Goal: Information Seeking & Learning: Learn about a topic

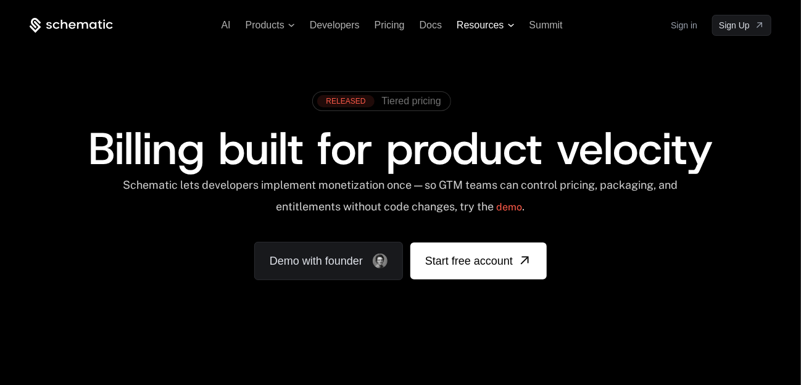
click at [510, 27] on icon at bounding box center [511, 25] width 7 height 4
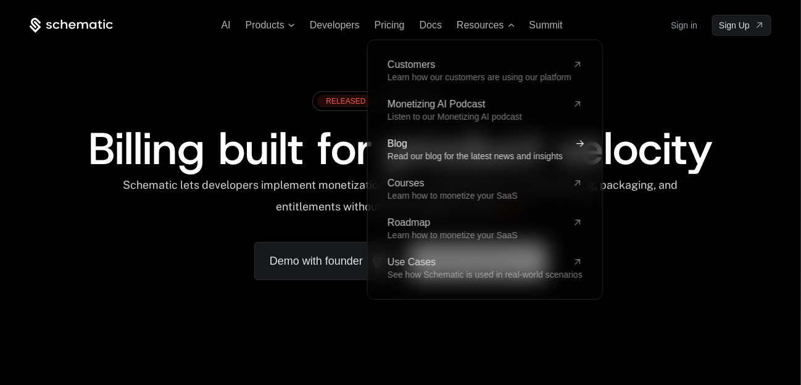
click at [464, 151] on span "Read our blog for the latest news and insights" at bounding box center [475, 156] width 175 height 10
click at [443, 156] on span "Read our blog for the latest news and insights" at bounding box center [475, 156] width 175 height 10
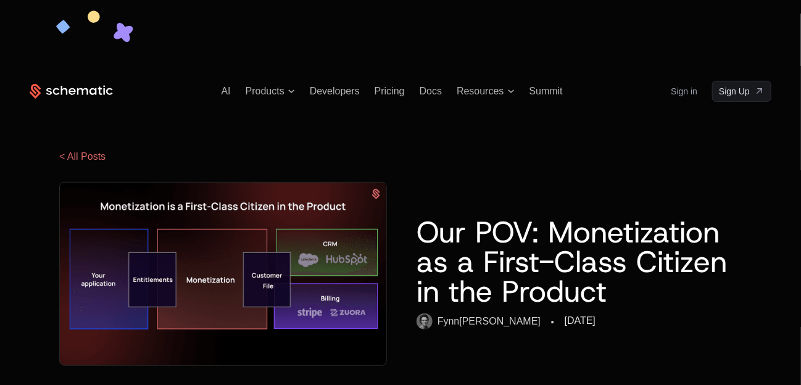
scroll to position [305, 0]
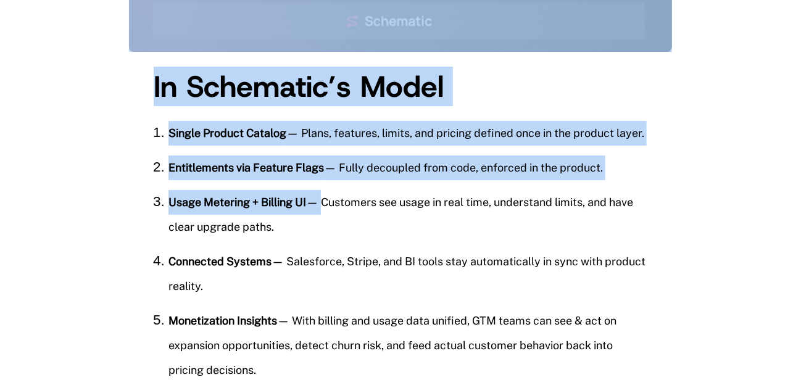
drag, startPoint x: 160, startPoint y: 126, endPoint x: 317, endPoint y: 232, distance: 189.4
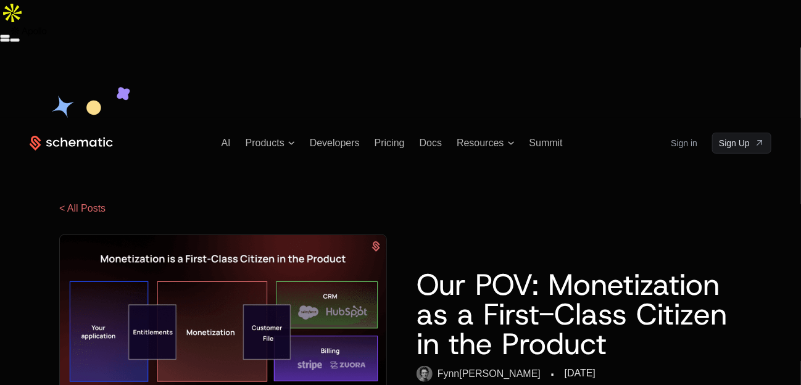
scroll to position [0, 0]
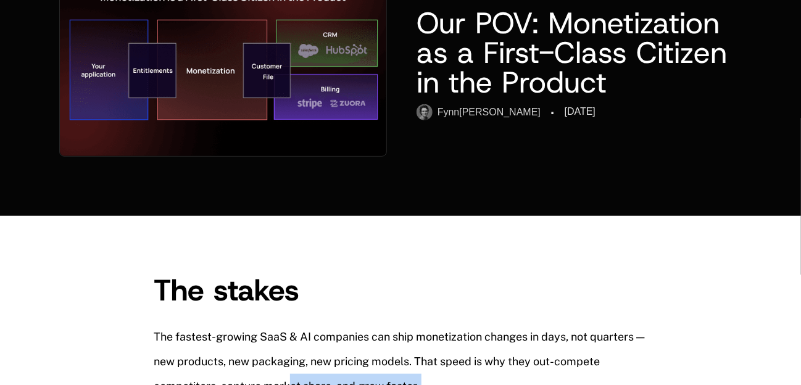
scroll to position [278, 0]
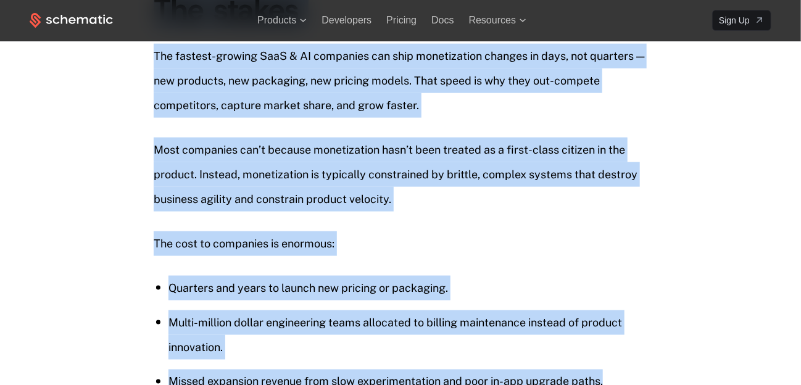
drag, startPoint x: 159, startPoint y: 153, endPoint x: 629, endPoint y: 174, distance: 470.3
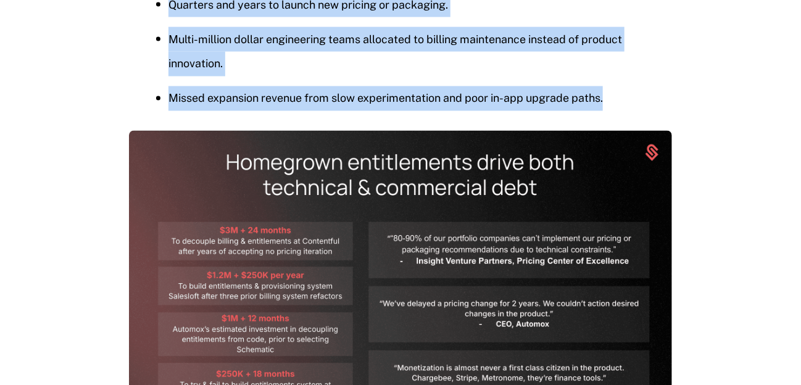
scroll to position [935, 0]
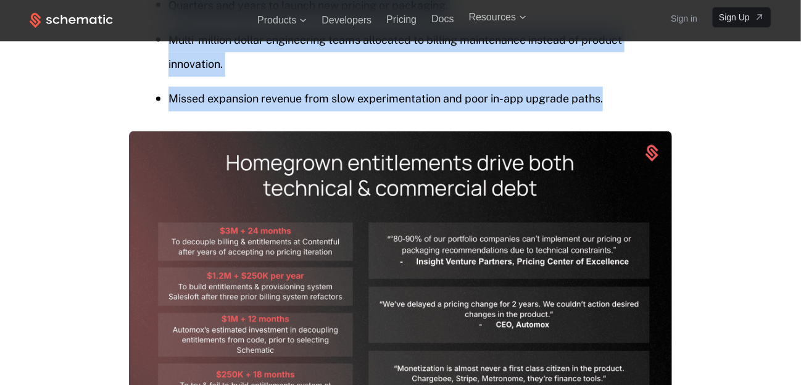
copy div "The stakes The fastest-growing SaaS & AI companies can ship monetization change…"
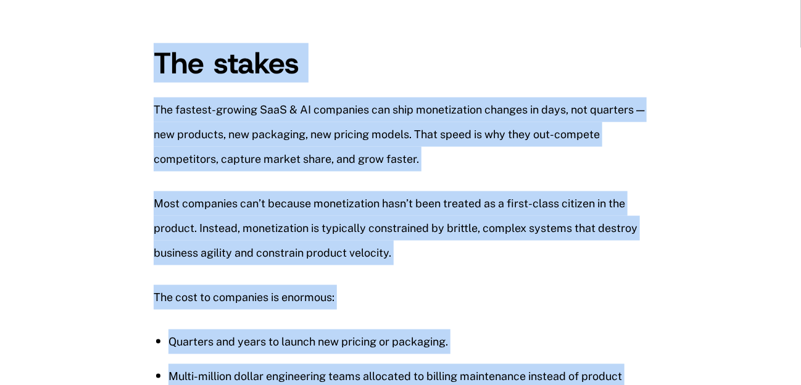
scroll to position [0, 0]
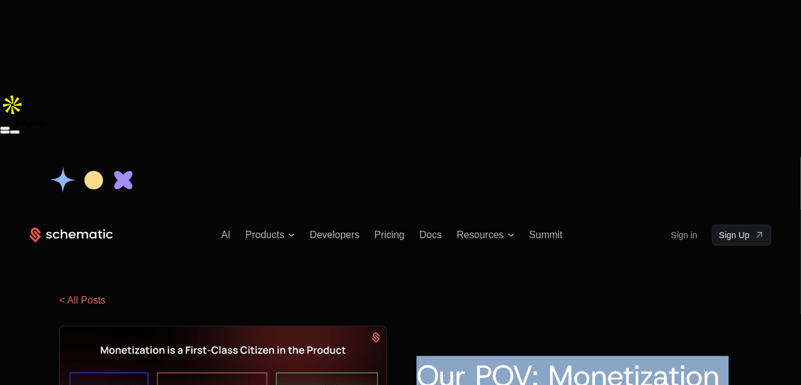
drag, startPoint x: 569, startPoint y: 224, endPoint x: 413, endPoint y: 180, distance: 162.1
copy h1 "Our POV: Monetization as a First-Class Citizen in the Product"
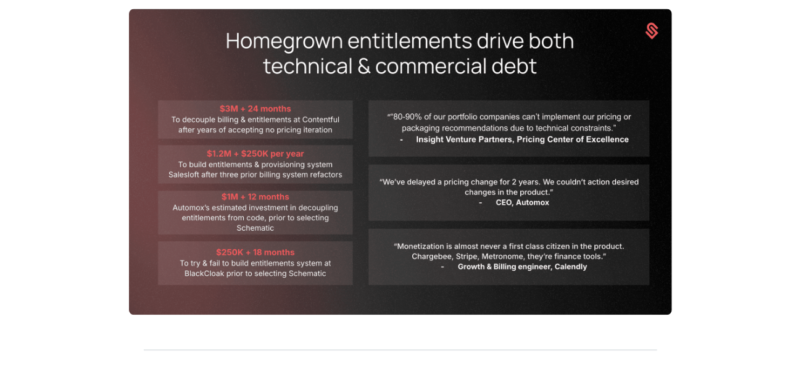
scroll to position [1090, 0]
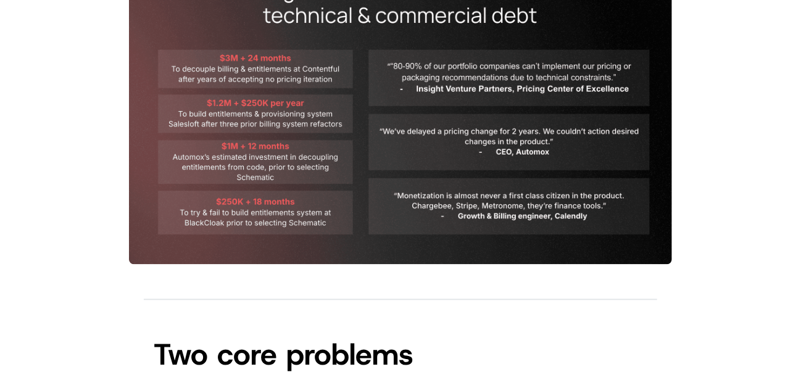
click at [182, 335] on span "Two core problems" at bounding box center [284, 355] width 260 height 40
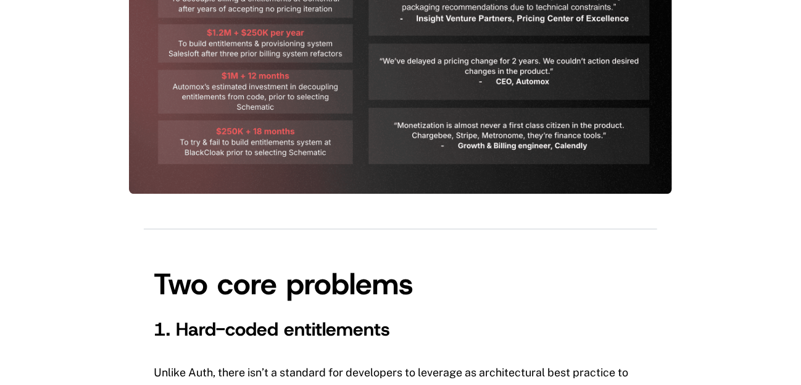
scroll to position [1173, 0]
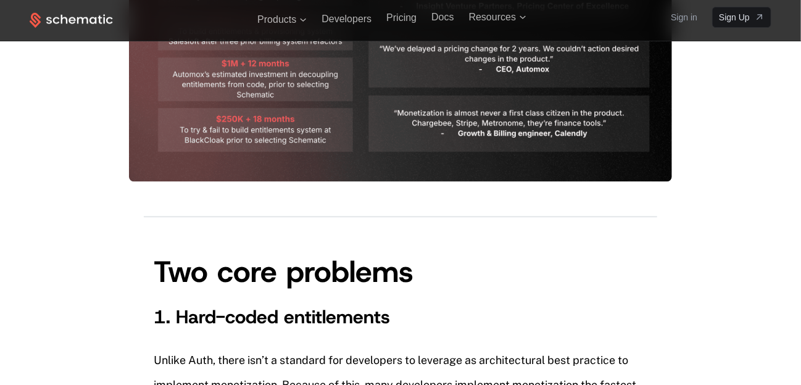
drag, startPoint x: 259, startPoint y: 159, endPoint x: 357, endPoint y: 245, distance: 130.4
copy div "Two core problems 1. Hard-coded entitlements Unlike Auth, there isn’t a standar…"
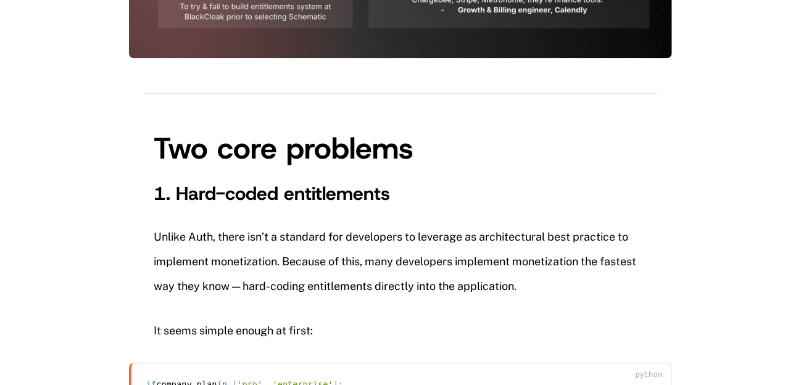
scroll to position [1344, 0]
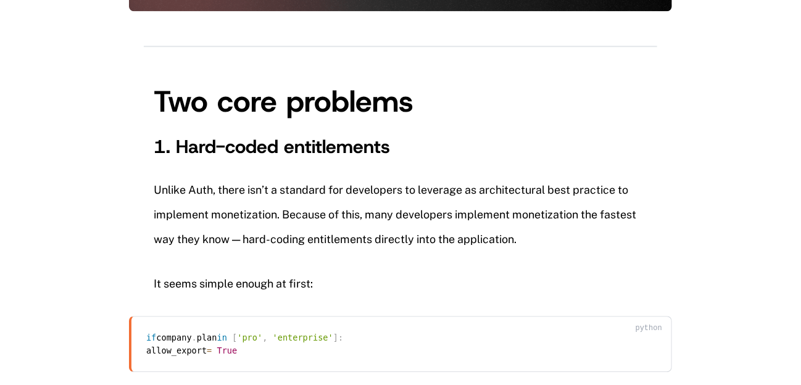
copy p "But then come the exceptions:"
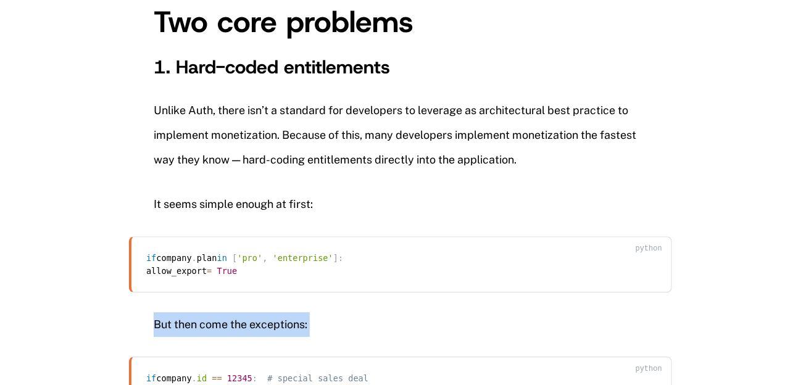
scroll to position [1429, 0]
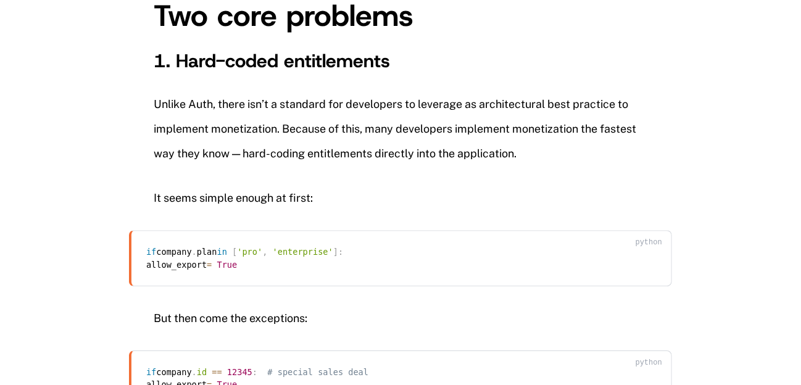
copy p "And soon, marketing runs a trial, product launches new tiers, and support needs…"
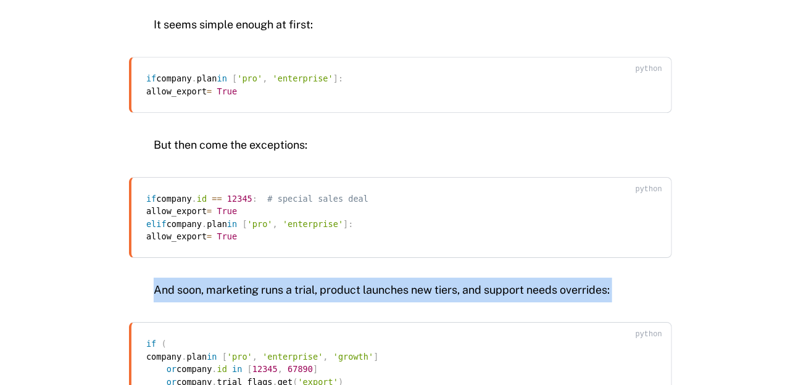
scroll to position [1626, 0]
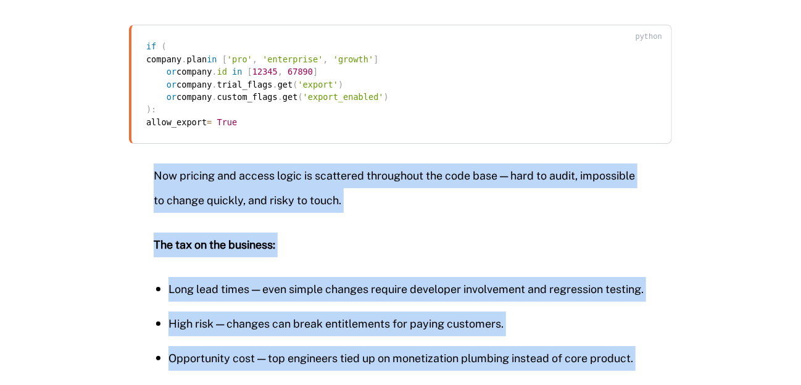
scroll to position [1899, 0]
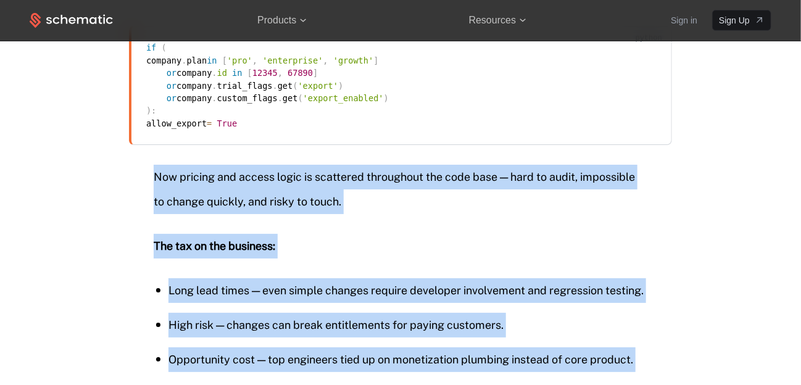
drag, startPoint x: 156, startPoint y: 238, endPoint x: 268, endPoint y: 254, distance: 112.9
copy div "Now pricing and access logic is scattered throughout the code base — hard to au…"
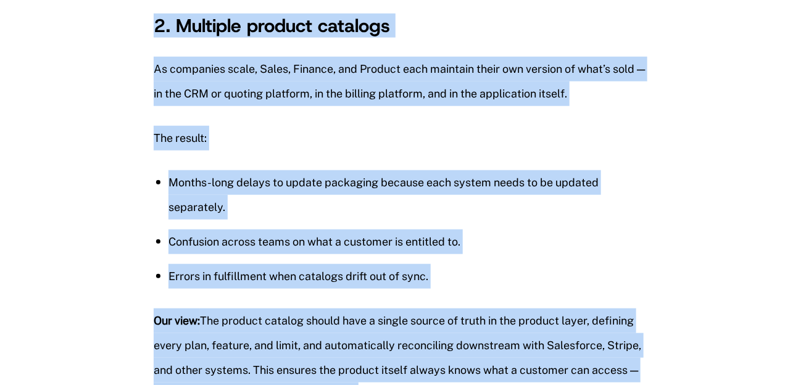
scroll to position [2477, 0]
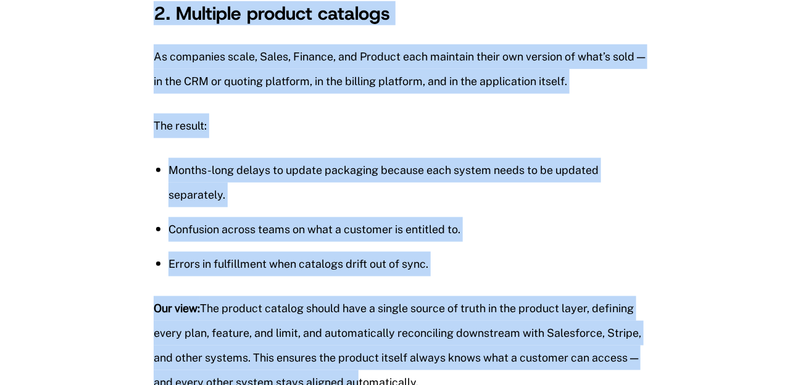
drag, startPoint x: 154, startPoint y: 120, endPoint x: 467, endPoint y: 193, distance: 321.6
copy div "2. Multiple product catalogs As companies scale, Sales, Finance, and Product ea…"
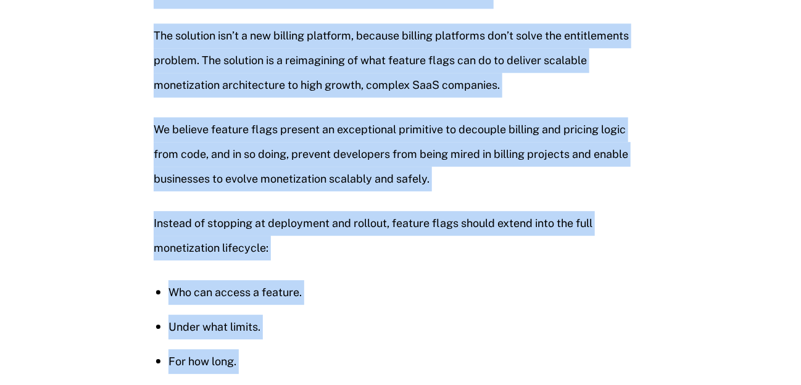
scroll to position [3436, 0]
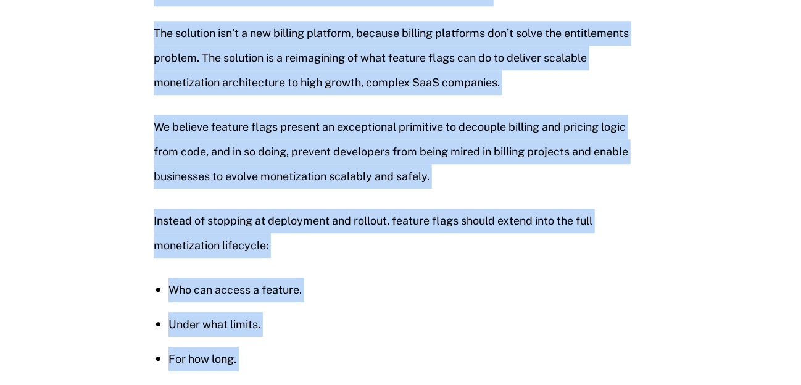
drag, startPoint x: 154, startPoint y: 118, endPoint x: 435, endPoint y: 190, distance: 290.5
copy div "From Rollout to Revenue The solution isn’t a new billing platform, because bill…"
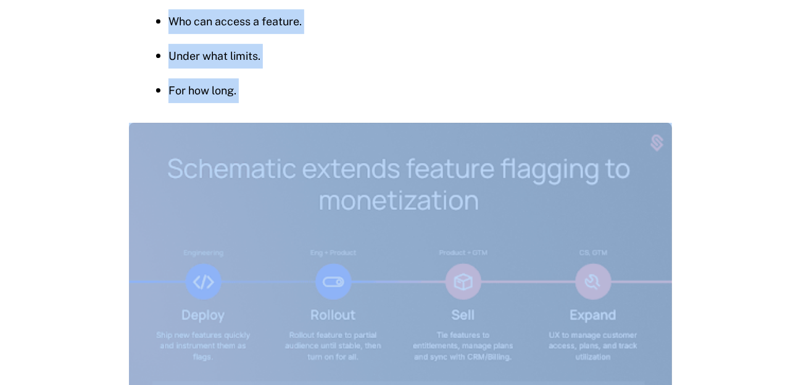
scroll to position [3818, 0]
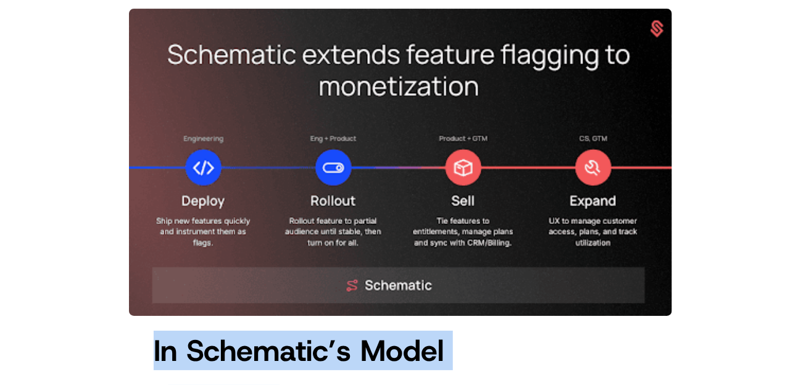
drag, startPoint x: 156, startPoint y: 167, endPoint x: 282, endPoint y: 203, distance: 131.0
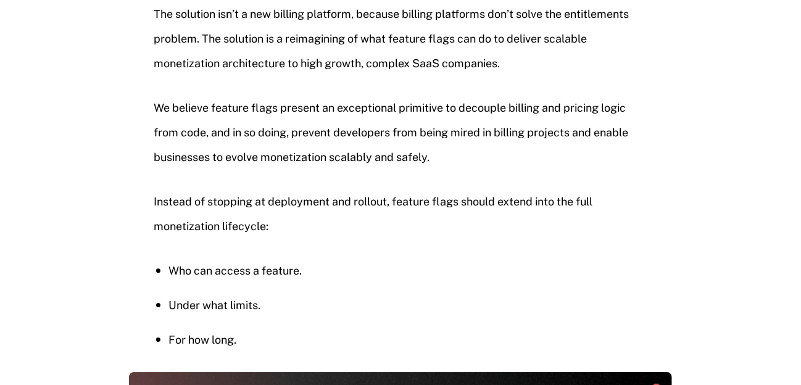
scroll to position [3811, 0]
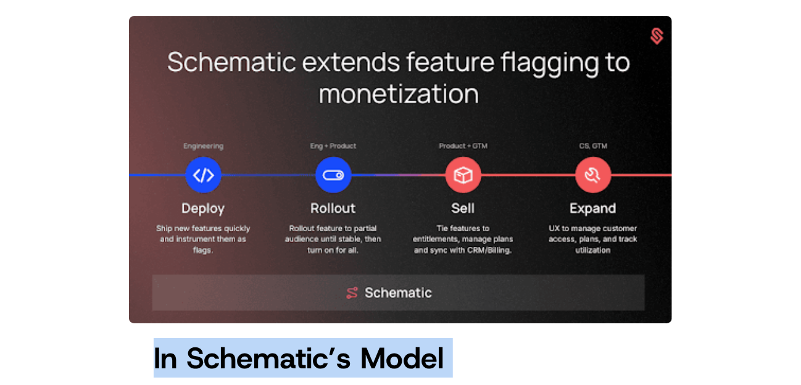
click at [207, 338] on span "In Schematic’s Model" at bounding box center [299, 358] width 290 height 40
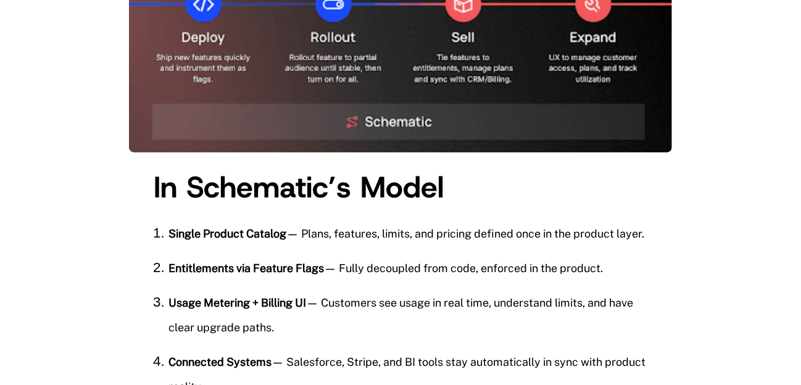
scroll to position [3994, 0]
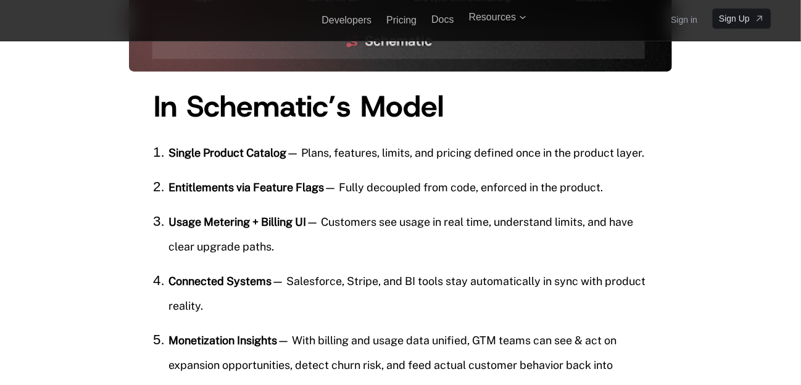
drag, startPoint x: 154, startPoint y: 170, endPoint x: 356, endPoint y: 218, distance: 207.6
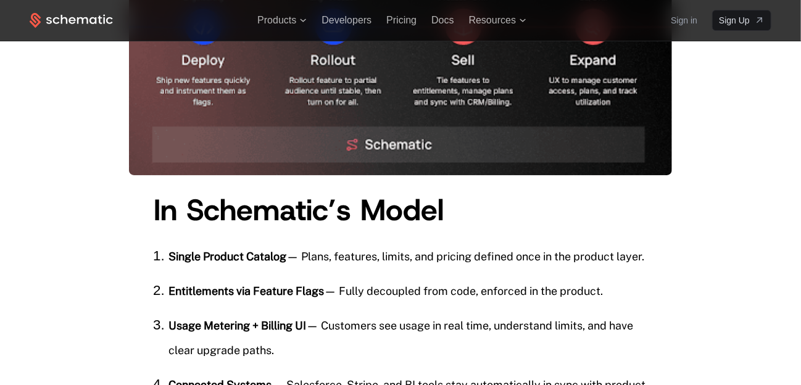
scroll to position [3957, 0]
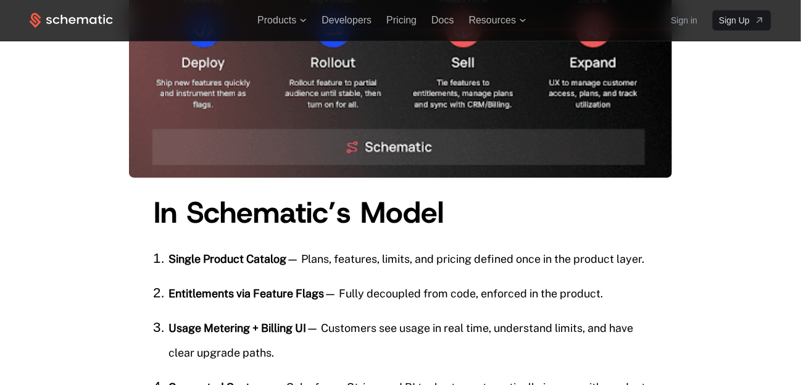
copy div "In Schematic’s Model Single Product Catalog — Plans, features, limits, and pric…"
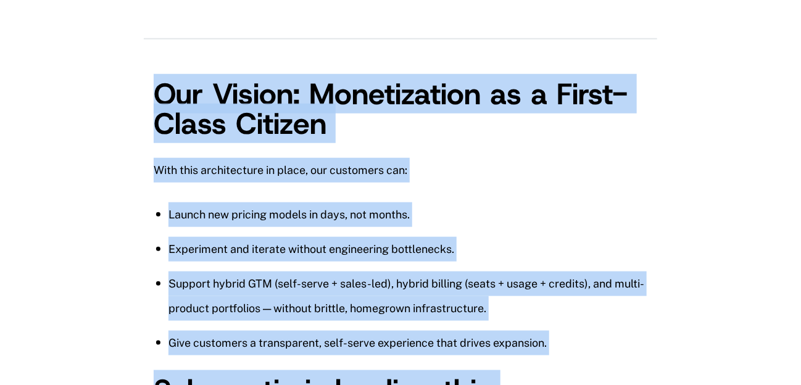
scroll to position [4459, 0]
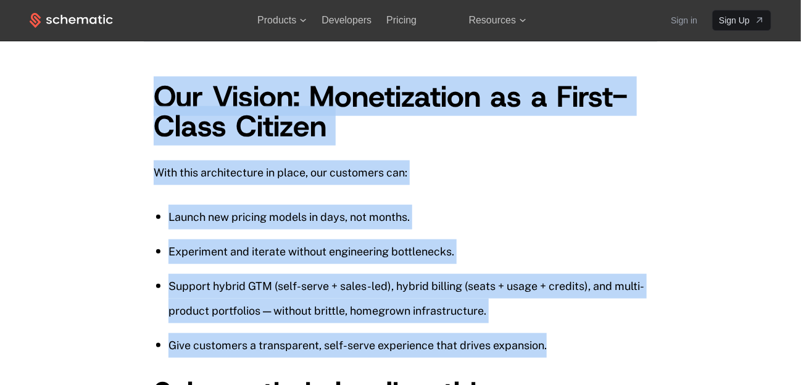
drag, startPoint x: 155, startPoint y: 246, endPoint x: 590, endPoint y: 185, distance: 439.1
copy div "Our Vision: Monetization as a First-Class Citizen With this architecture in pla…"
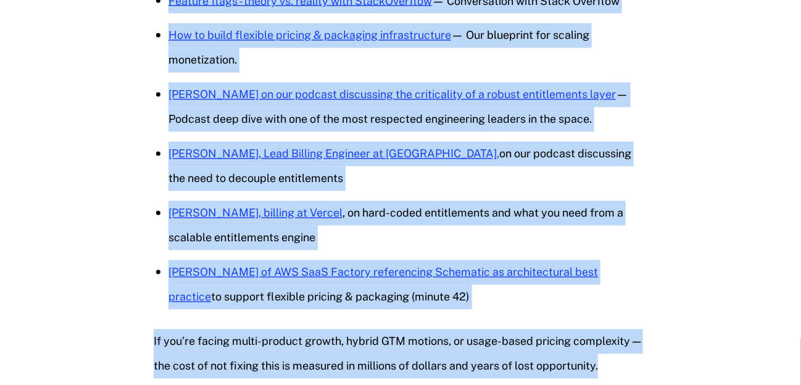
scroll to position [4997, 0]
drag, startPoint x: 159, startPoint y: 52, endPoint x: 722, endPoint y: 204, distance: 583.9
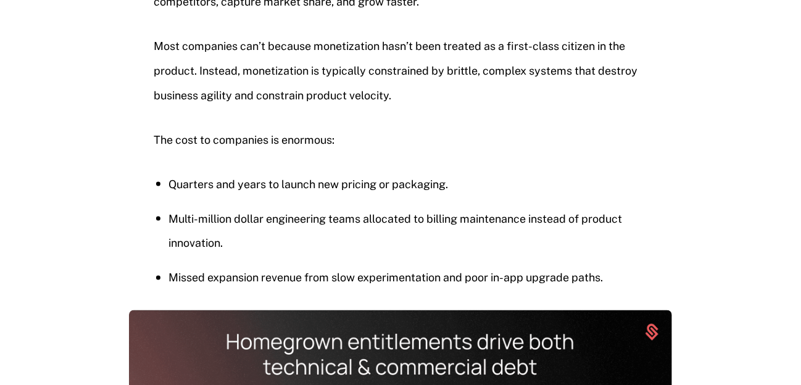
scroll to position [706, 0]
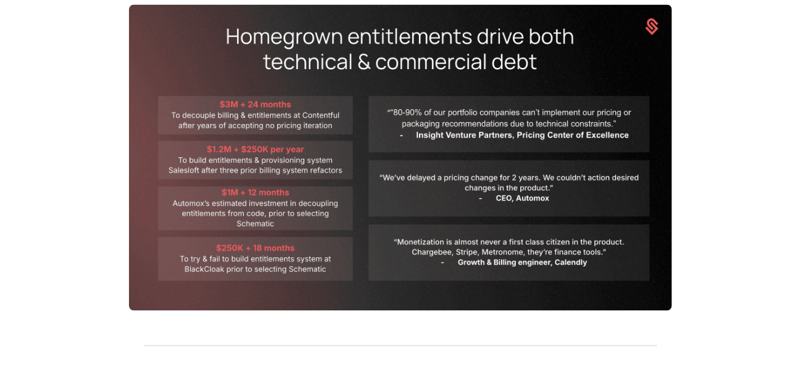
scroll to position [1376, 0]
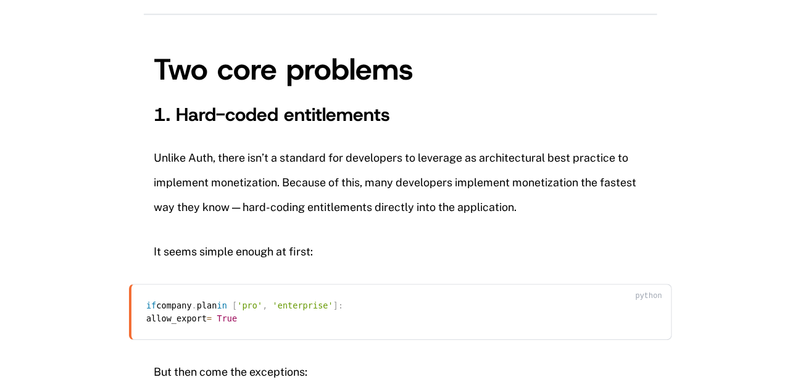
drag, startPoint x: 492, startPoint y: 93, endPoint x: 676, endPoint y: 114, distance: 185.3
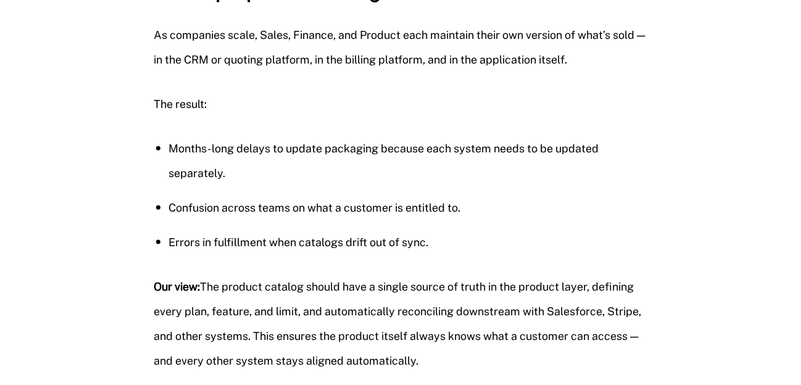
scroll to position [2599, 0]
